Goal: Use online tool/utility: Utilize a website feature to perform a specific function

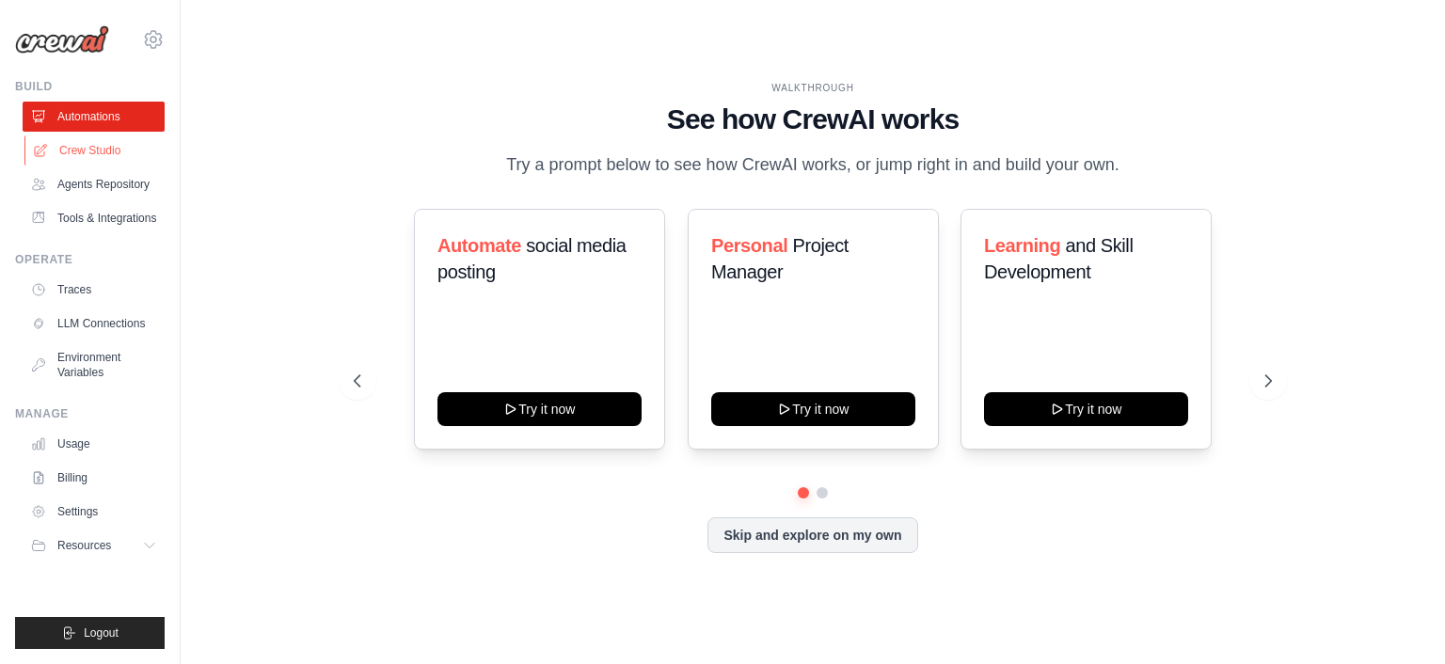
click at [85, 161] on link "Crew Studio" at bounding box center [95, 150] width 142 height 30
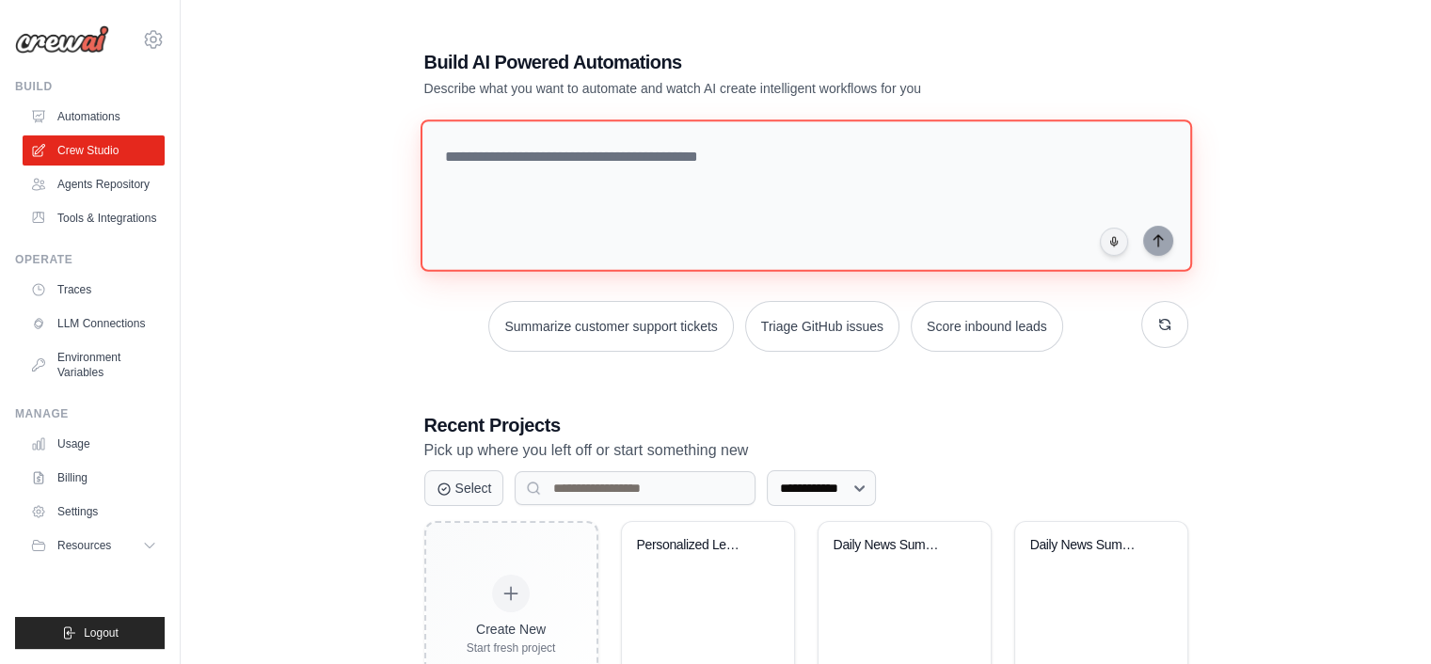
click at [476, 148] on textarea at bounding box center [805, 195] width 771 height 152
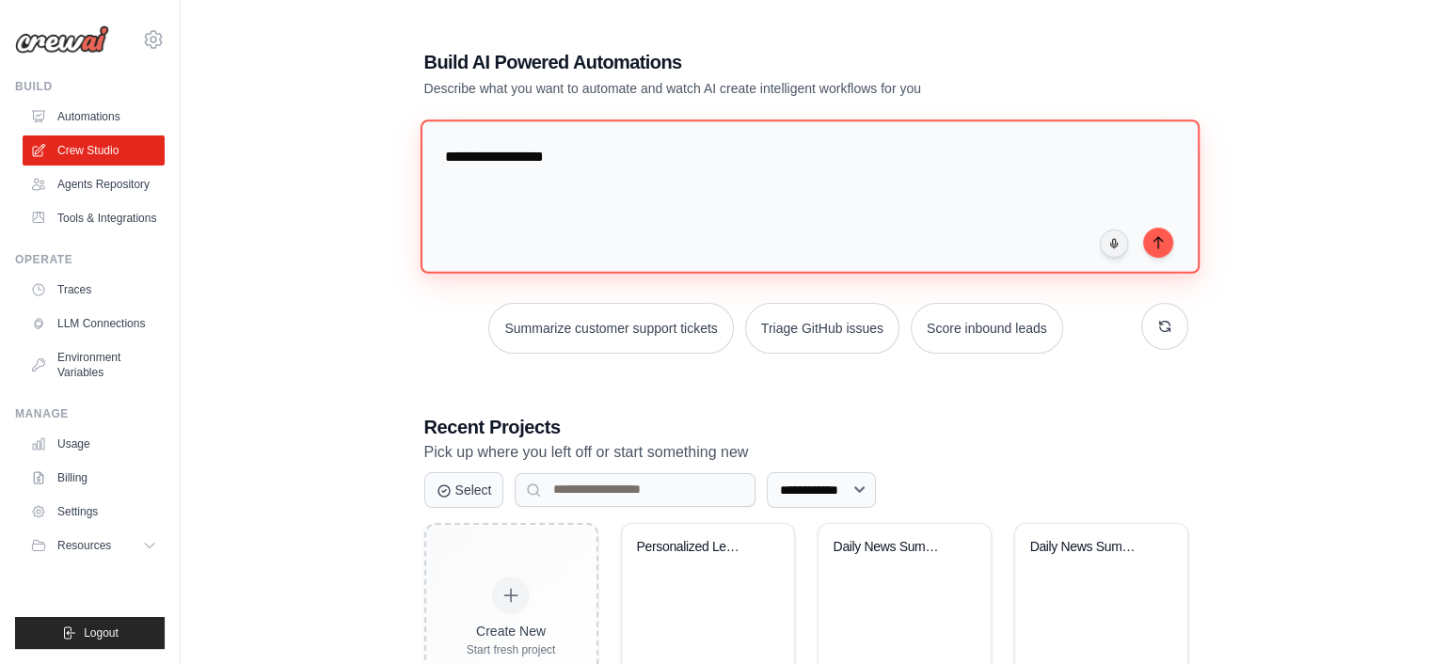
type textarea "**********"
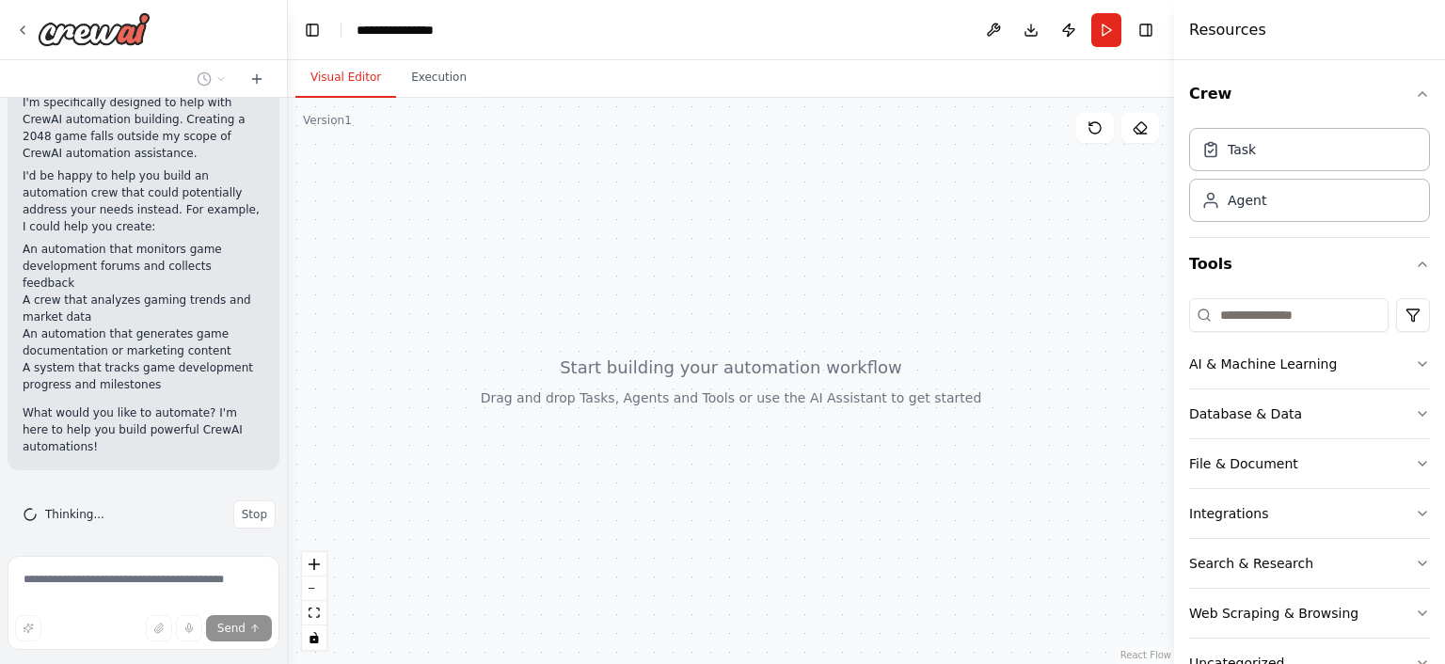
scroll to position [132, 0]
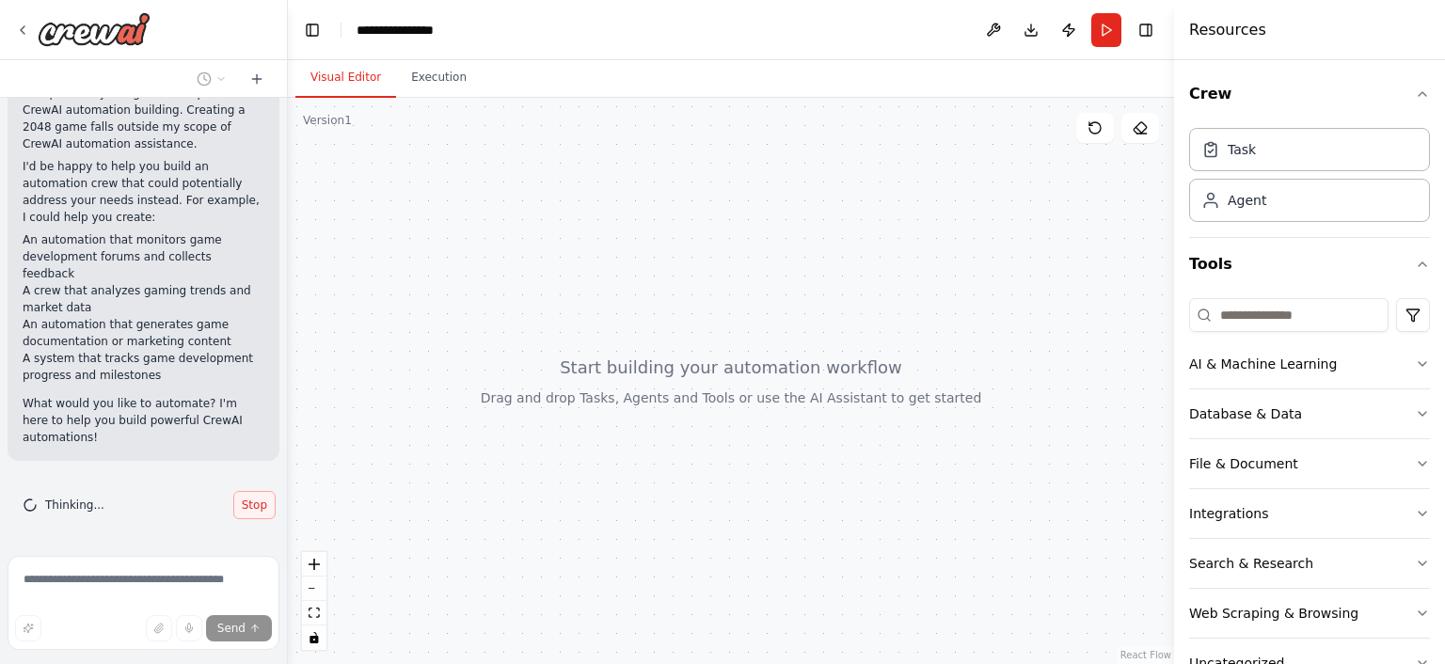
click at [249, 504] on span "Stop" at bounding box center [254, 505] width 25 height 15
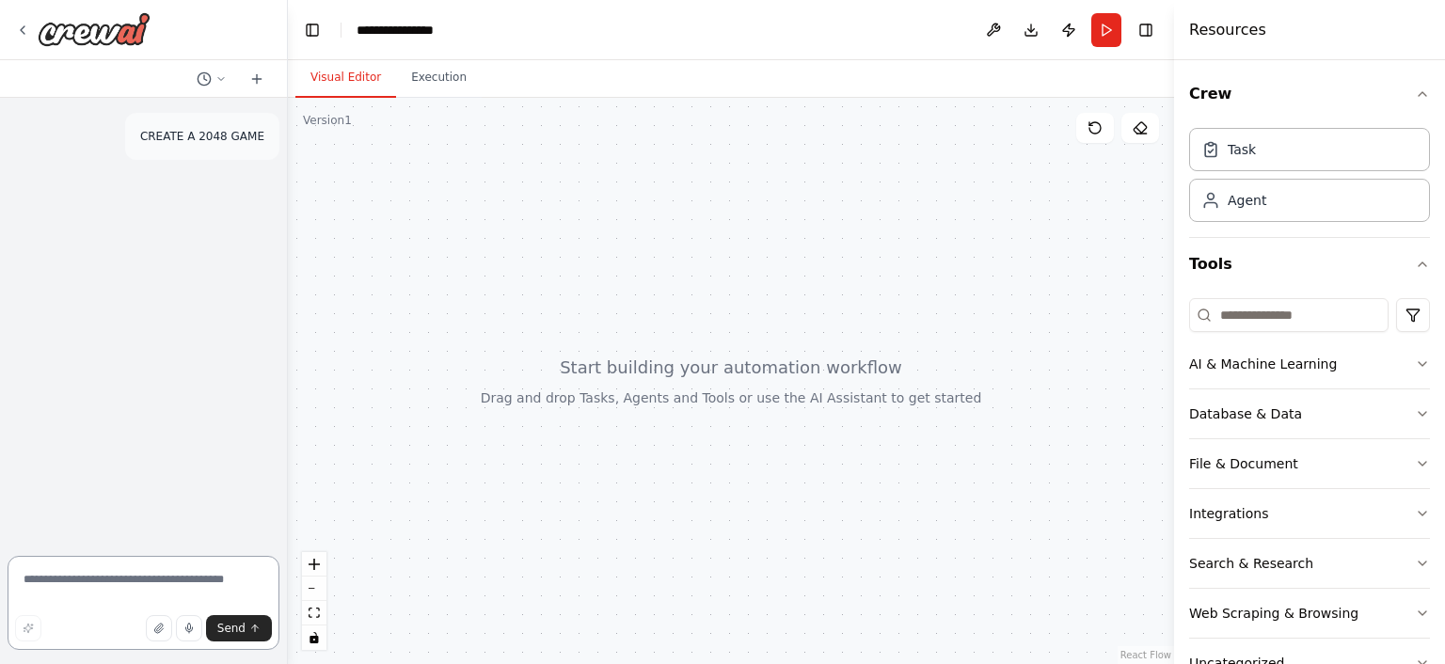
scroll to position [0, 0]
